Goal: Unclear

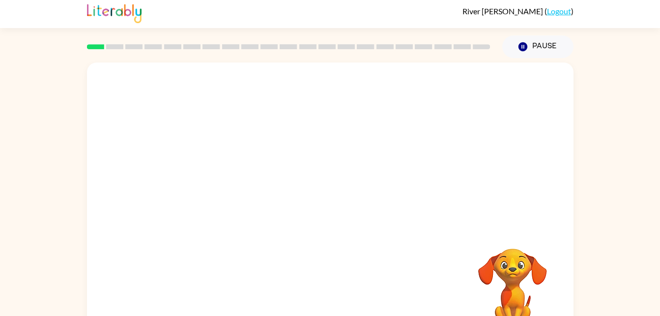
scroll to position [30, 0]
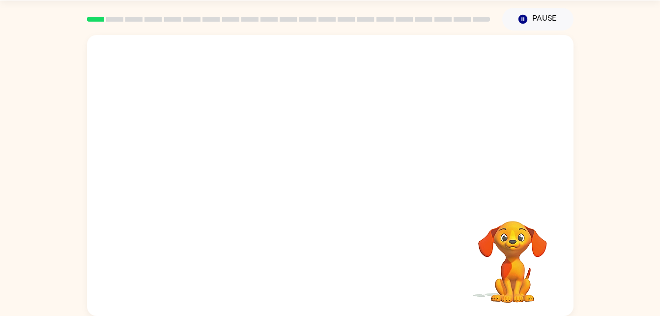
click at [630, 242] on div "Your browser must support playing .mp4 files to use Literably. Please try using…" at bounding box center [330, 172] width 660 height 285
click at [339, 185] on button "button" at bounding box center [330, 180] width 63 height 36
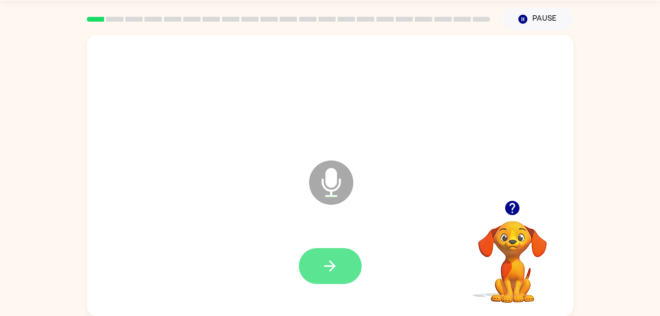
click at [321, 274] on button "button" at bounding box center [330, 266] width 63 height 36
click at [340, 274] on button "button" at bounding box center [330, 266] width 63 height 36
click at [331, 260] on icon "button" at bounding box center [330, 265] width 17 height 17
drag, startPoint x: 339, startPoint y: 270, endPoint x: 310, endPoint y: 274, distance: 28.9
click at [310, 274] on button "button" at bounding box center [330, 266] width 63 height 36
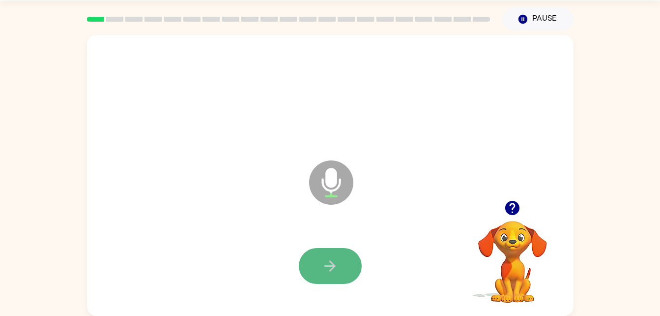
click at [350, 269] on button "button" at bounding box center [330, 266] width 63 height 36
click at [340, 267] on button "button" at bounding box center [330, 266] width 63 height 36
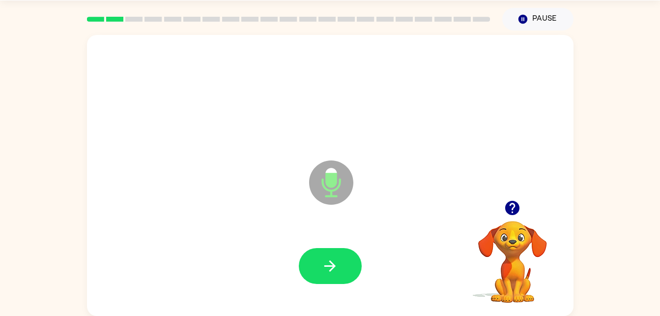
click at [513, 214] on icon "button" at bounding box center [513, 208] width 14 height 14
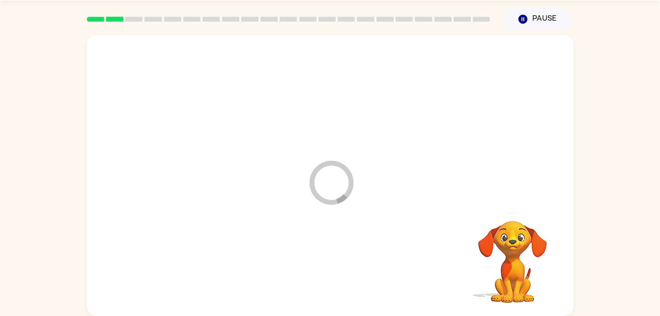
click at [346, 268] on div at bounding box center [330, 266] width 467 height 81
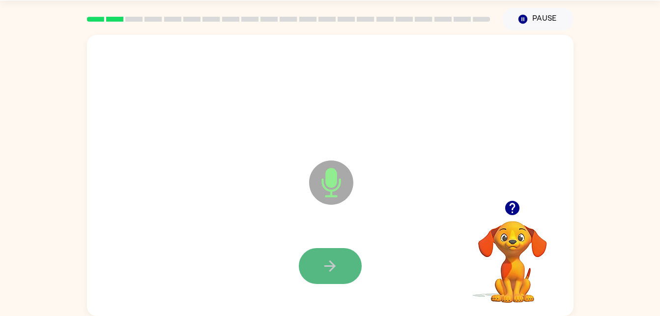
click at [339, 264] on button "button" at bounding box center [330, 266] width 63 height 36
click at [334, 259] on icon "button" at bounding box center [330, 265] width 17 height 17
click at [328, 270] on icon "button" at bounding box center [330, 265] width 17 height 17
click at [333, 262] on icon "button" at bounding box center [330, 265] width 17 height 17
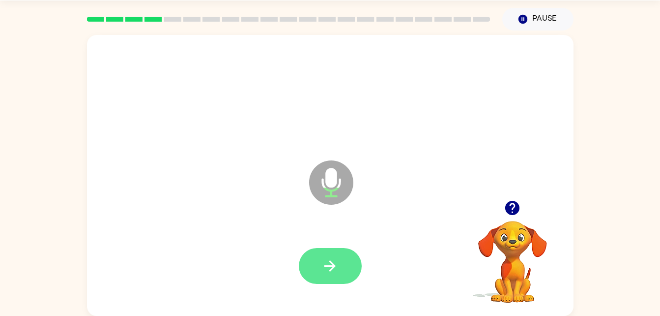
click at [344, 261] on button "button" at bounding box center [330, 266] width 63 height 36
click at [306, 271] on button "button" at bounding box center [330, 266] width 63 height 36
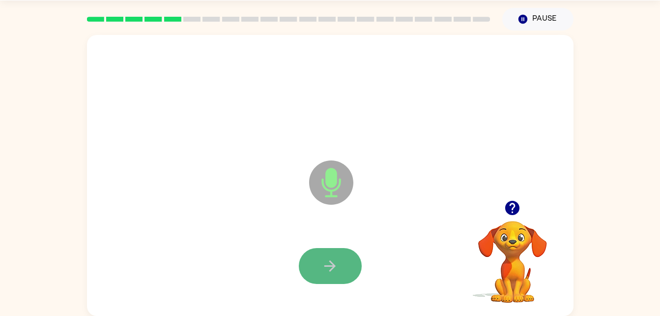
click at [322, 268] on icon "button" at bounding box center [330, 265] width 17 height 17
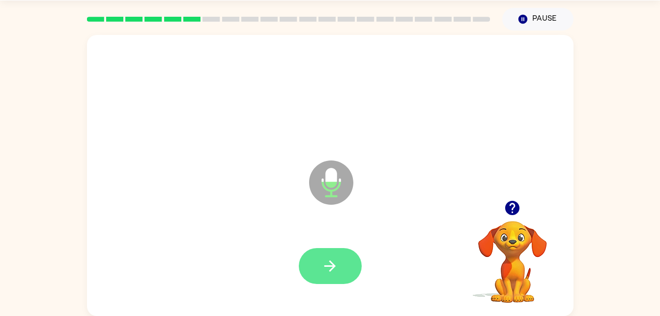
click at [339, 249] on button "button" at bounding box center [330, 266] width 63 height 36
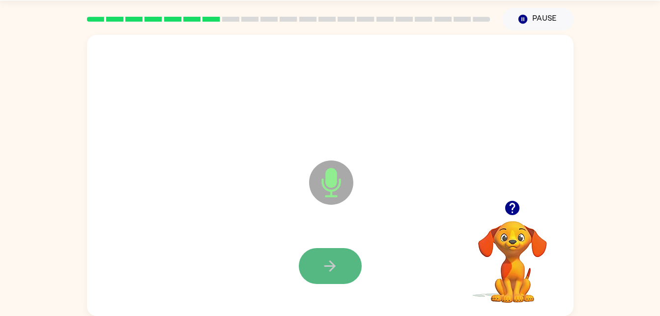
click at [324, 260] on icon "button" at bounding box center [330, 265] width 17 height 17
click at [348, 262] on button "button" at bounding box center [330, 266] width 63 height 36
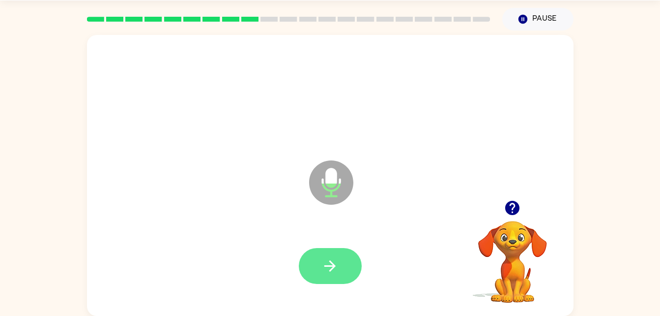
click at [328, 266] on icon "button" at bounding box center [330, 265] width 11 height 11
click at [314, 265] on button "button" at bounding box center [330, 266] width 63 height 36
click at [351, 267] on button "button" at bounding box center [330, 266] width 63 height 36
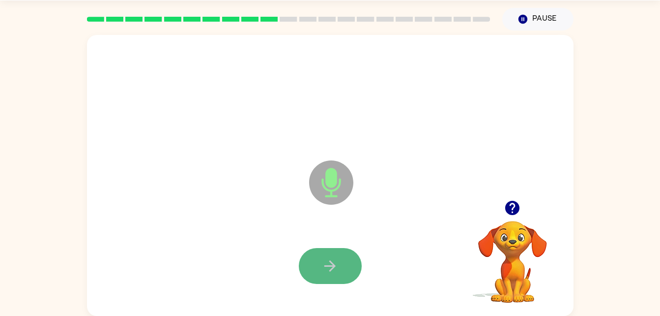
click at [326, 267] on icon "button" at bounding box center [330, 265] width 17 height 17
click at [340, 258] on button "button" at bounding box center [330, 266] width 63 height 36
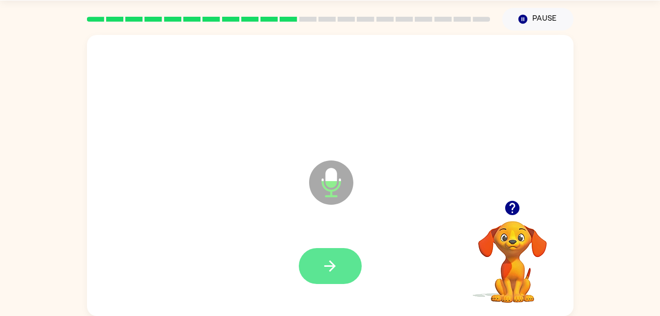
click at [327, 262] on icon "button" at bounding box center [330, 265] width 17 height 17
click at [331, 255] on button "button" at bounding box center [330, 266] width 63 height 36
click at [308, 268] on button "button" at bounding box center [330, 266] width 63 height 36
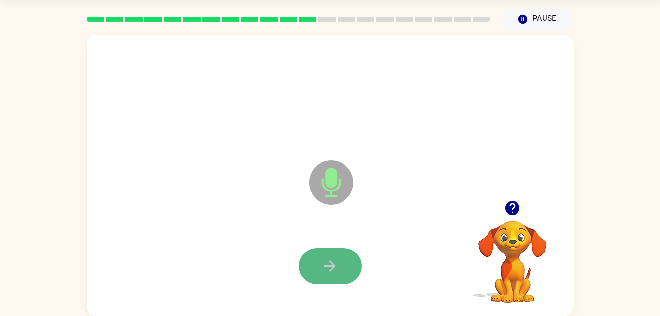
click at [321, 266] on button "button" at bounding box center [330, 266] width 63 height 36
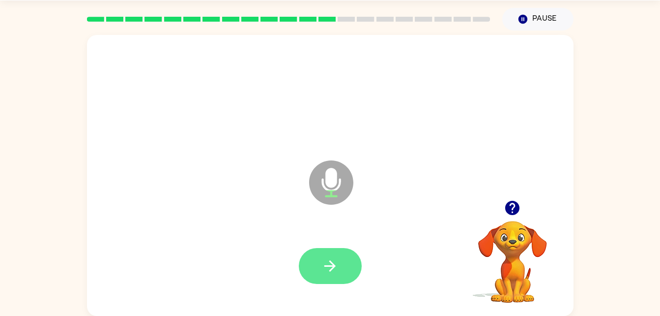
click at [312, 263] on button "button" at bounding box center [330, 266] width 63 height 36
click at [332, 276] on button "button" at bounding box center [330, 266] width 63 height 36
click at [343, 264] on button "button" at bounding box center [330, 266] width 63 height 36
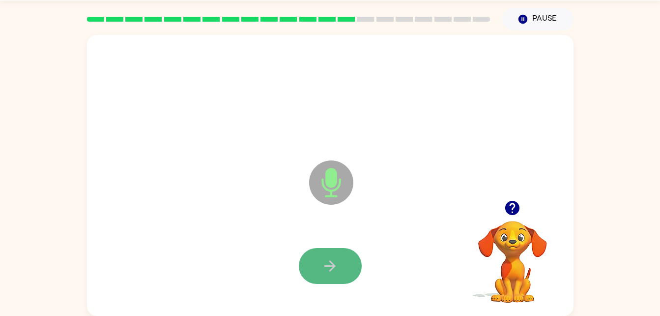
click at [324, 257] on icon "button" at bounding box center [330, 265] width 17 height 17
click at [348, 262] on button "button" at bounding box center [330, 266] width 63 height 36
click at [328, 272] on icon "button" at bounding box center [330, 265] width 17 height 17
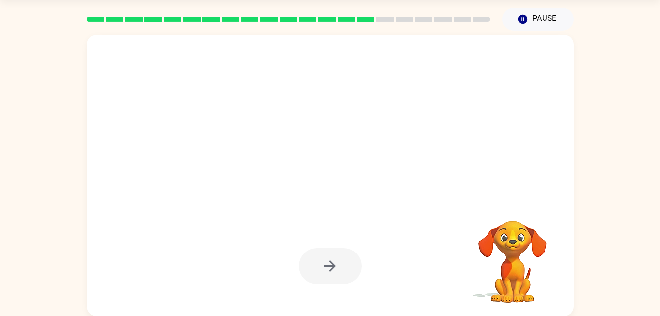
click at [597, 122] on div "Your browser must support playing .mp4 files to use Literably. Please try using…" at bounding box center [330, 172] width 660 height 285
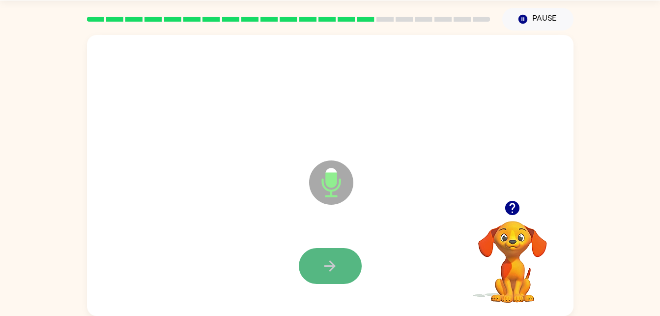
click at [320, 265] on button "button" at bounding box center [330, 266] width 63 height 36
click at [337, 275] on button "button" at bounding box center [330, 266] width 63 height 36
click at [333, 259] on icon "button" at bounding box center [330, 265] width 17 height 17
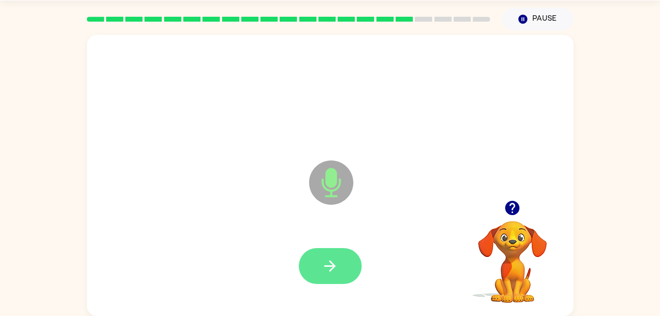
click at [321, 265] on button "button" at bounding box center [330, 266] width 63 height 36
click at [329, 266] on icon "button" at bounding box center [330, 265] width 11 height 11
click at [320, 267] on button "button" at bounding box center [330, 266] width 63 height 36
click at [349, 256] on button "button" at bounding box center [330, 266] width 63 height 36
click at [347, 274] on button "button" at bounding box center [330, 266] width 63 height 36
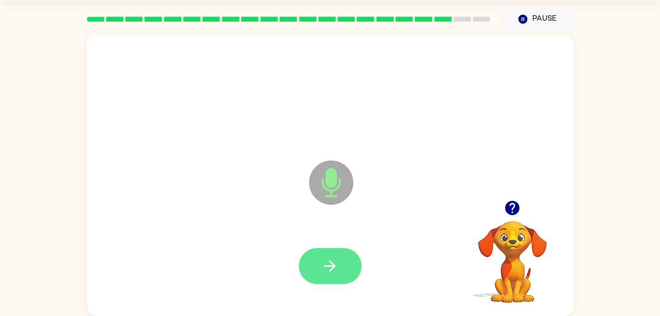
click at [355, 268] on button "button" at bounding box center [330, 266] width 63 height 36
click at [310, 265] on button "button" at bounding box center [330, 266] width 63 height 36
click at [326, 277] on button "button" at bounding box center [330, 266] width 63 height 36
click at [321, 255] on button "button" at bounding box center [330, 266] width 63 height 36
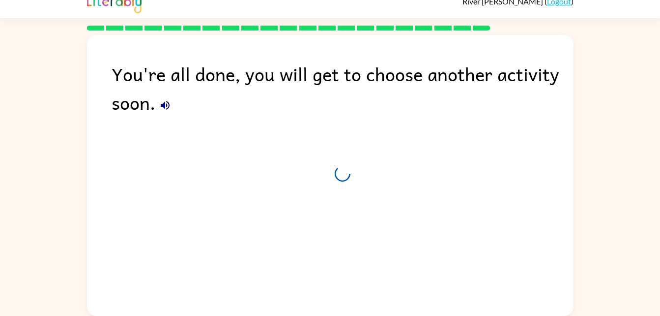
scroll to position [12, 0]
